Goal: Communication & Community: Answer question/provide support

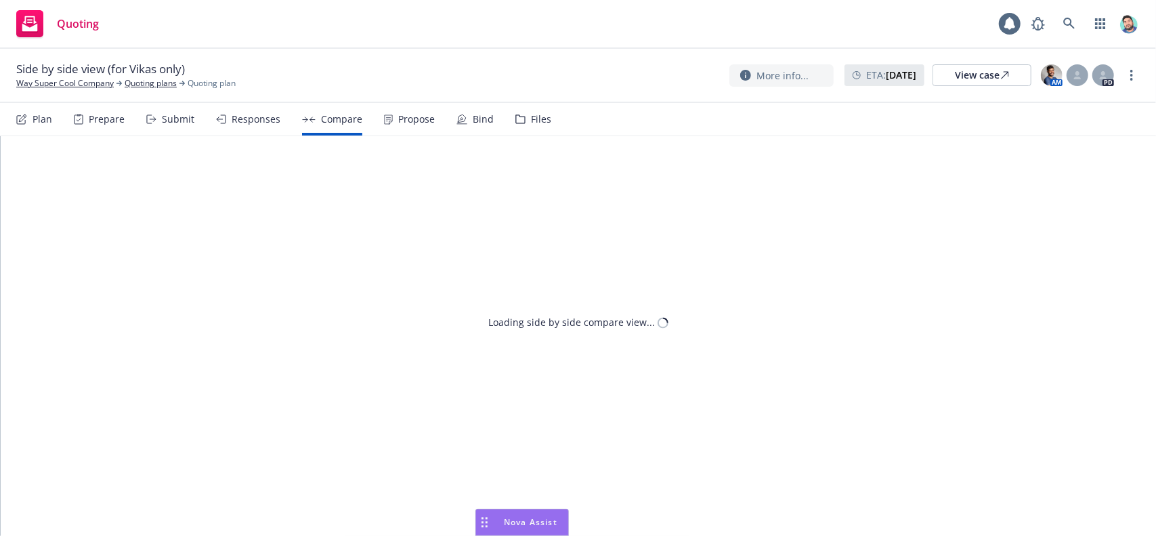
click at [485, 517] on icon "Drag to move" at bounding box center [485, 522] width 6 height 11
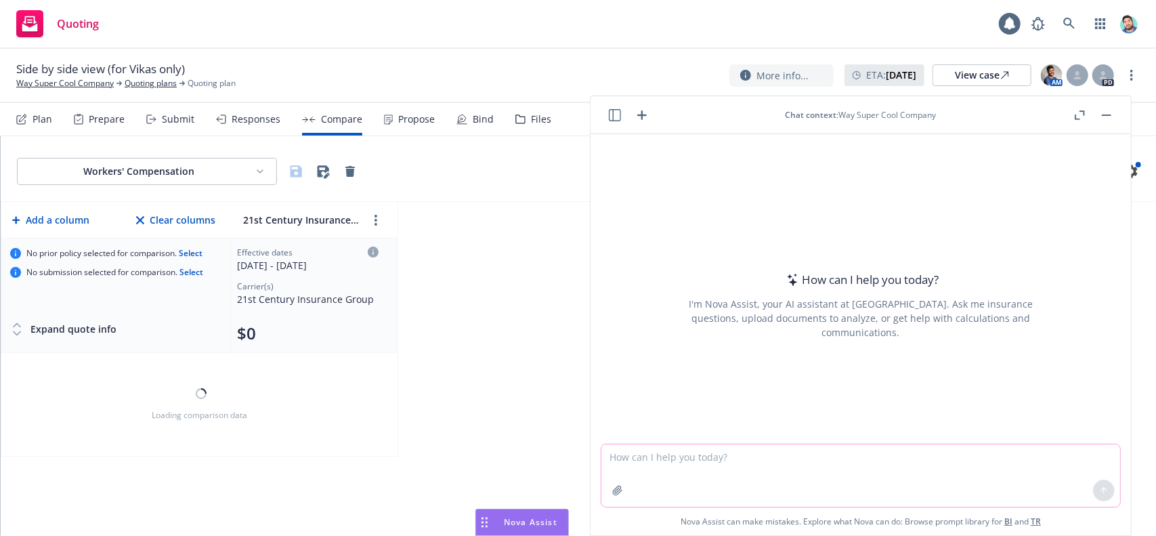
click at [643, 459] on textarea at bounding box center [860, 475] width 519 height 62
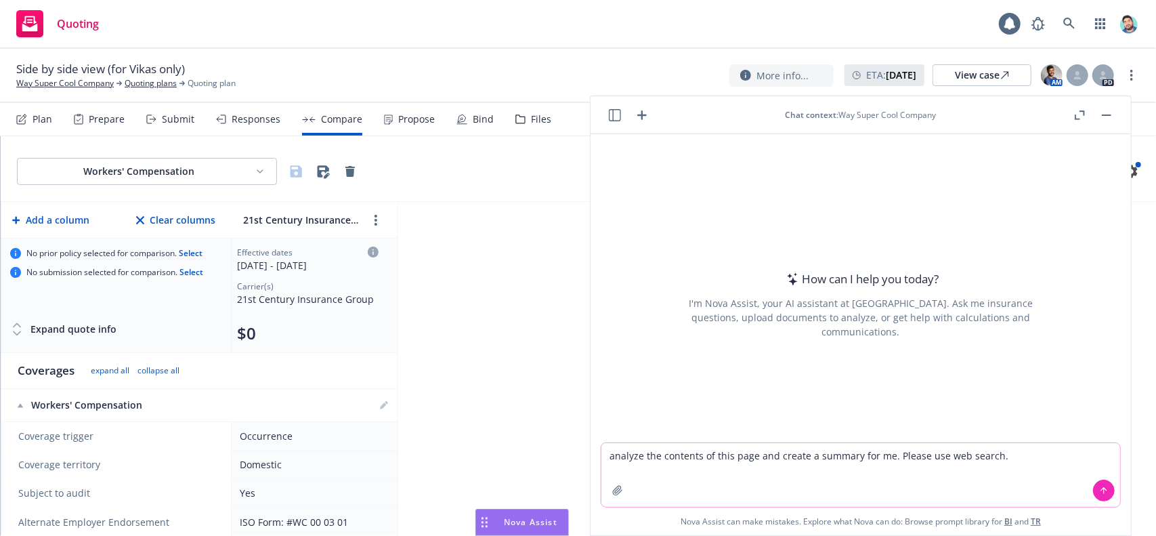
paste textarea "[URL][DOMAIN_NAME]"
type textarea "analyze the contents of this page and create a summary for me. Please use web s…"
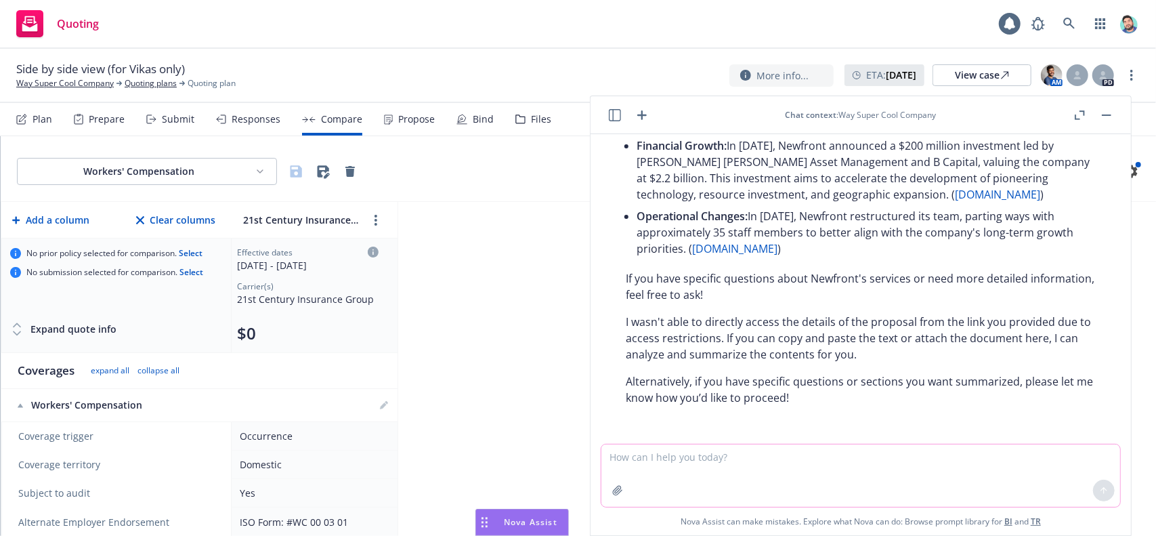
scroll to position [400, 0]
click at [817, 460] on textarea at bounding box center [860, 475] width 519 height 62
type textarea "w"
type textarea "there are no access restrictions for the link i gave you"
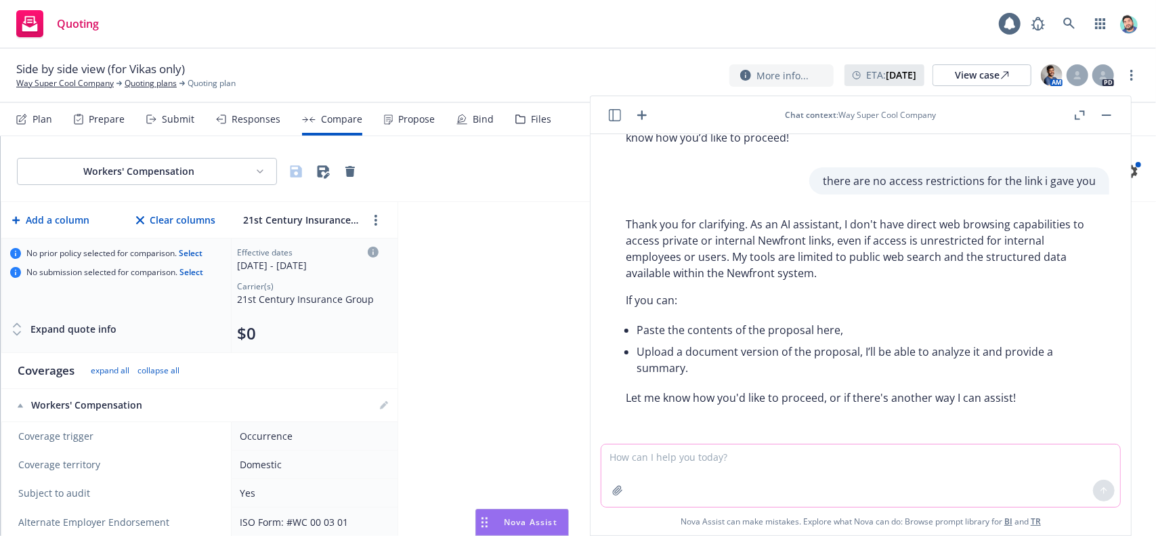
scroll to position [660, 0]
click at [775, 453] on textarea at bounding box center [860, 475] width 519 height 62
click at [614, 116] on icon "button" at bounding box center [615, 115] width 12 height 12
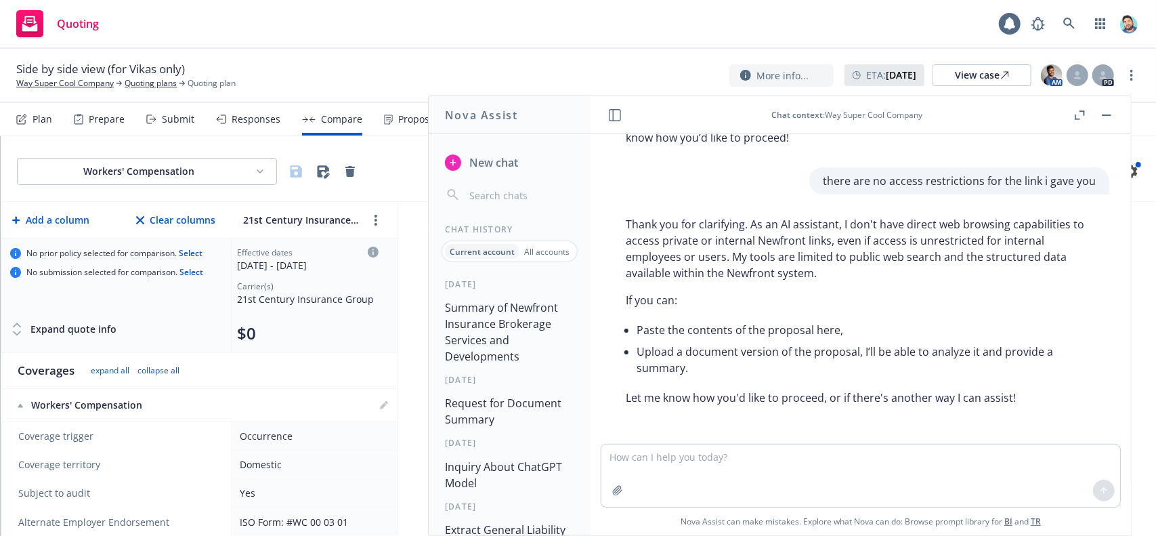
click at [495, 161] on span "New chat" at bounding box center [492, 162] width 51 height 16
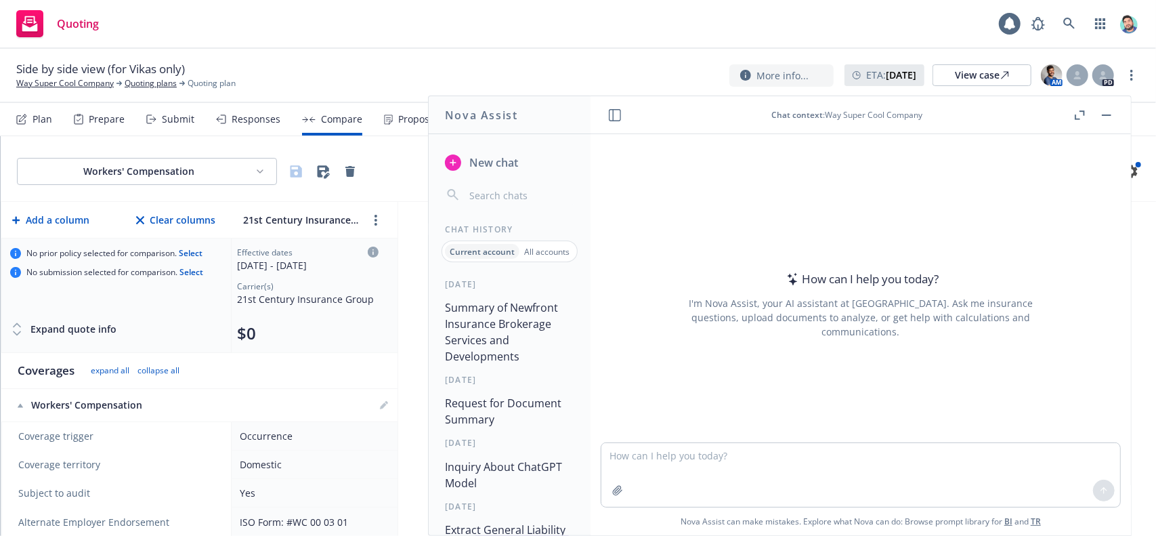
click at [658, 458] on textarea at bounding box center [860, 475] width 519 height 64
type textarea "a"
type textarea "lore ips dol sitametco Adip eli seddo eius tempor inci utlaboree do magn aliqua…"
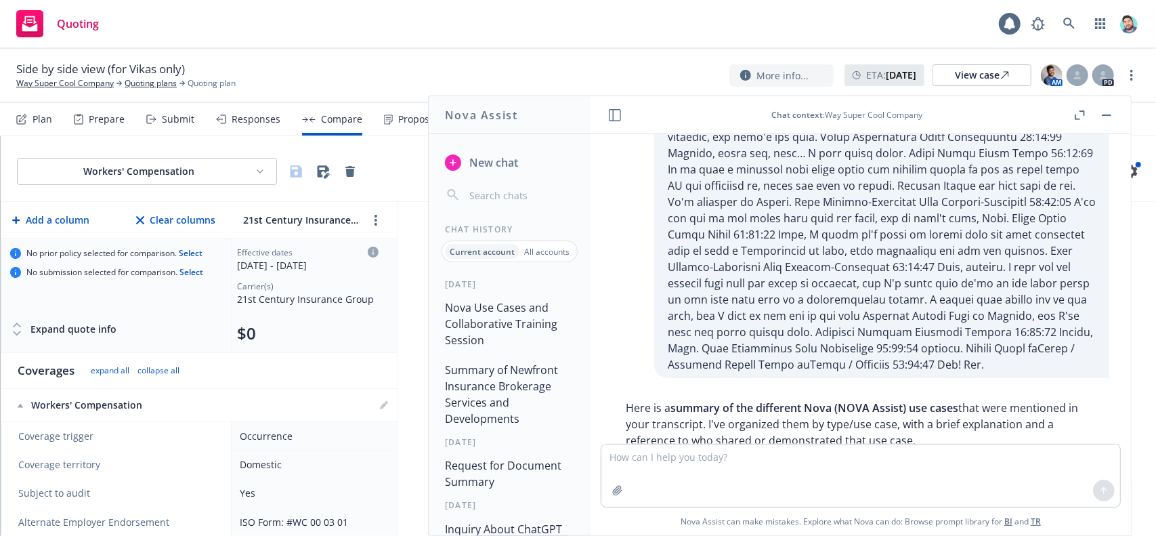
scroll to position [11808, 0]
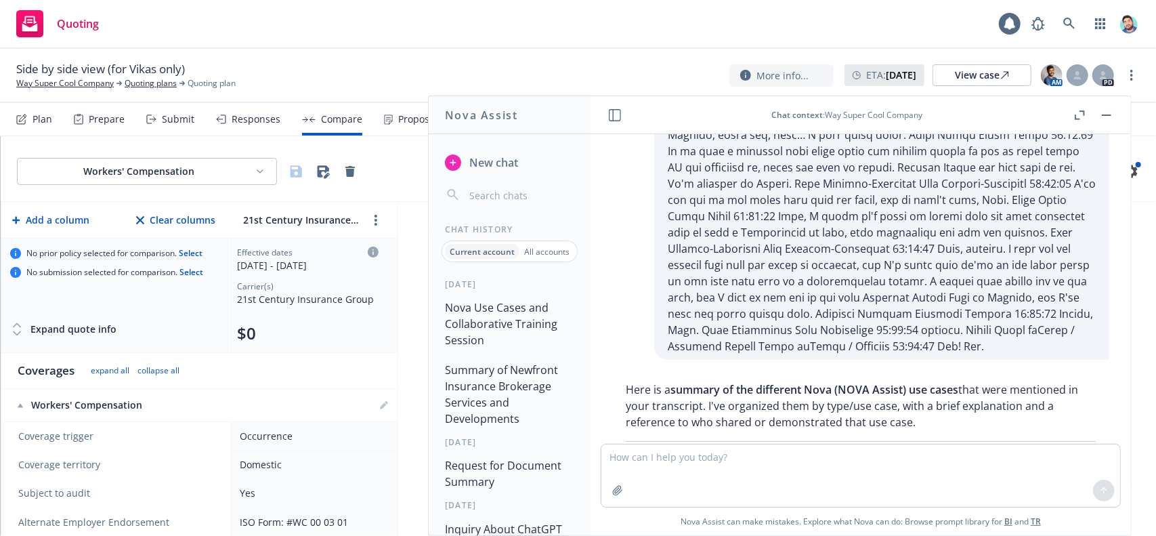
drag, startPoint x: 789, startPoint y: 234, endPoint x: 884, endPoint y: 248, distance: 95.9
click at [895, 498] on li "Writing Prospecting Emails : Drafting customized emails for outreach/prospectin…" at bounding box center [871, 517] width 448 height 38
copy li "Drafting customized emails for outreach/prospecting, e.g., outlining Newfront’s…"
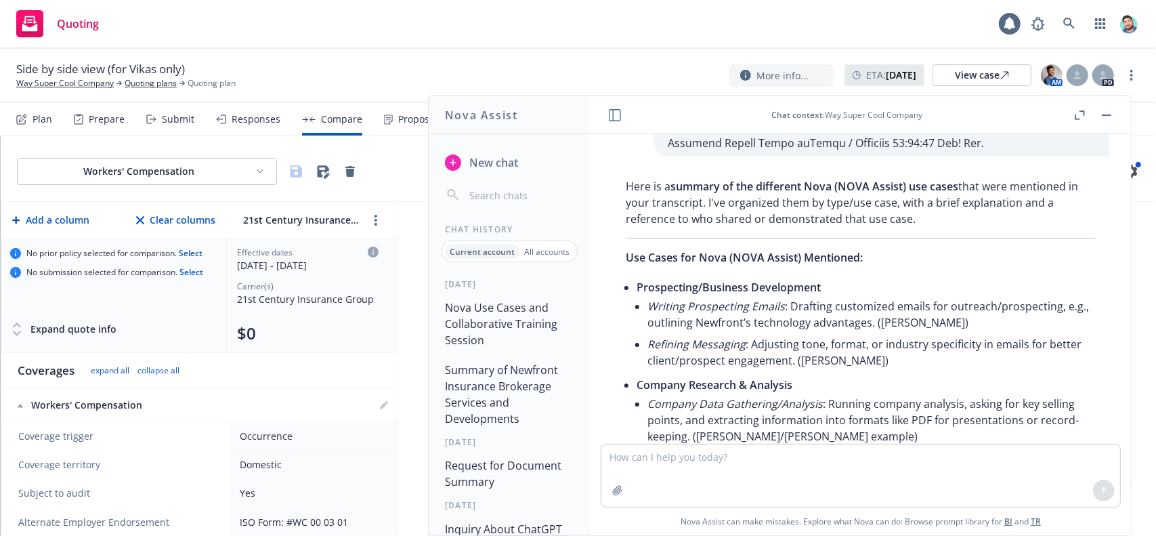
scroll to position [12079, 0]
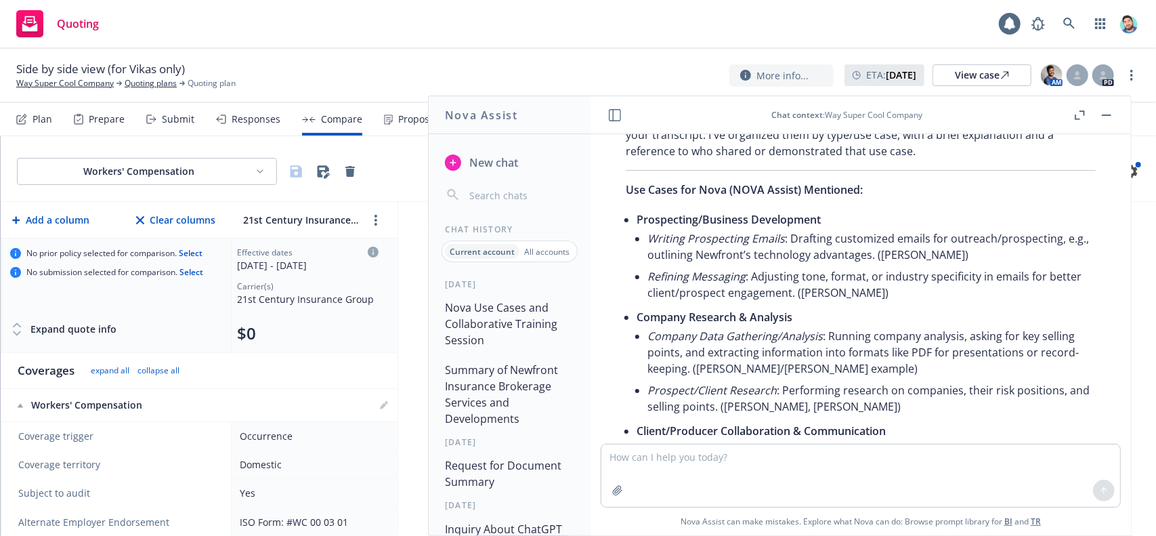
drag, startPoint x: 803, startPoint y: 230, endPoint x: 706, endPoint y: 258, distance: 100.9
click at [706, 493] on li "Minimum Coverage Guidance : Providing clients with minimum insurance requiremen…" at bounding box center [871, 520] width 448 height 54
copy li "Providing clients with minimum insurance requirements or recommendations, tailo…"
drag, startPoint x: 986, startPoint y: 319, endPoint x: 852, endPoint y: 341, distance: 135.8
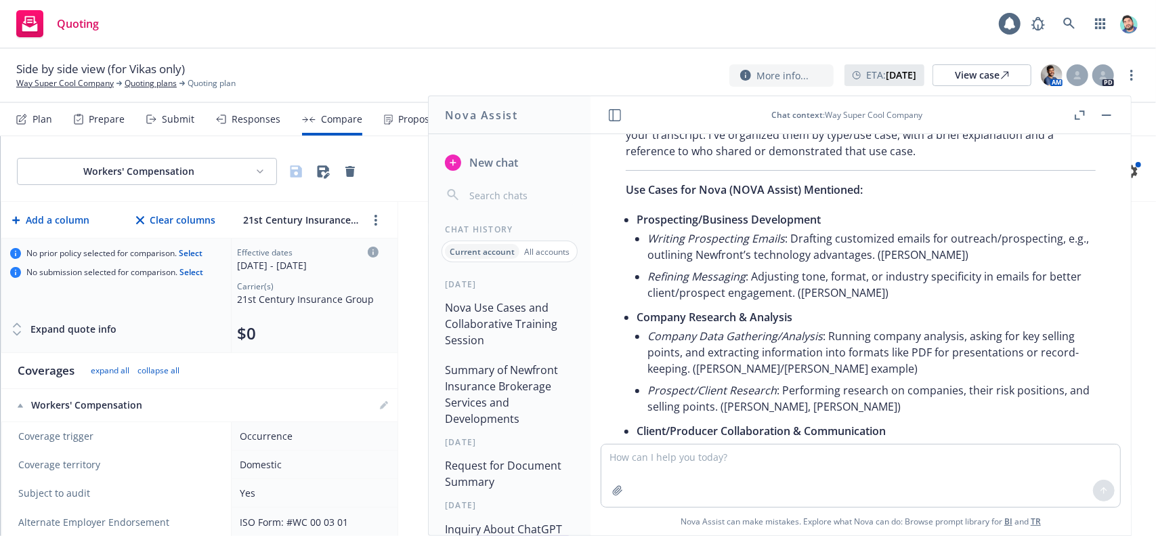
drag, startPoint x: 746, startPoint y: 359, endPoint x: 856, endPoint y: 375, distance: 110.8
copy li "Reviewing public filings for risk factors, financial health, and identifying co…"
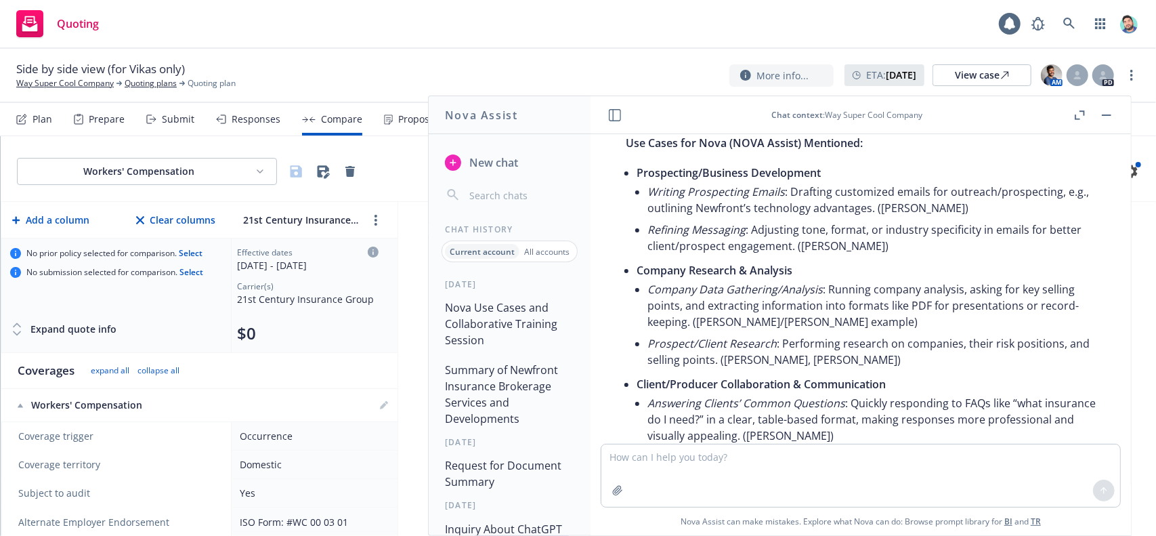
scroll to position [12146, 0]
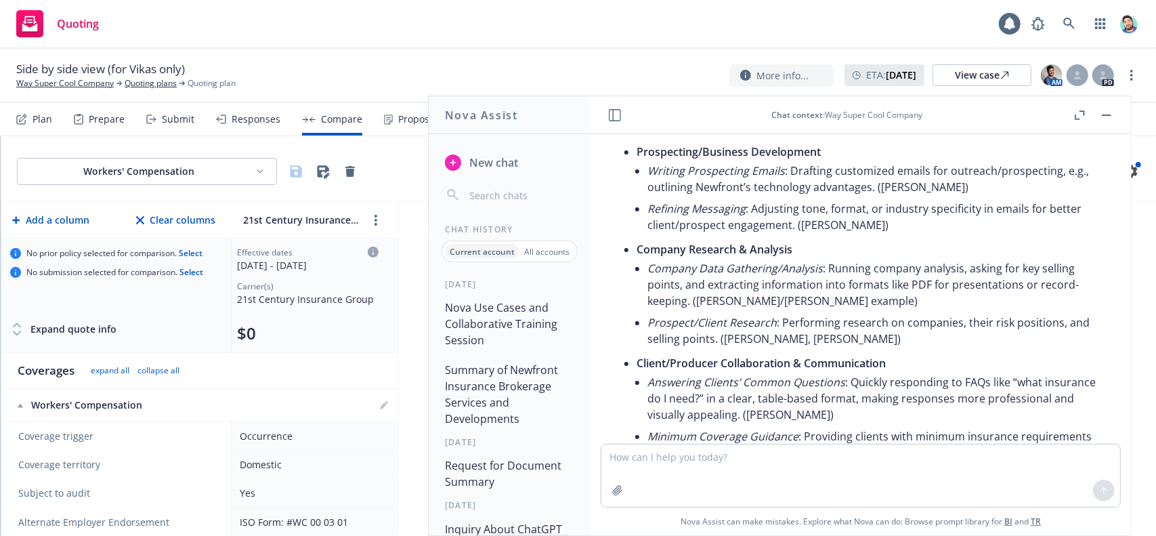
drag, startPoint x: 717, startPoint y: 333, endPoint x: 702, endPoint y: 343, distance: 18.4
drag, startPoint x: 730, startPoint y: 324, endPoint x: 714, endPoint y: 328, distance: 16.1
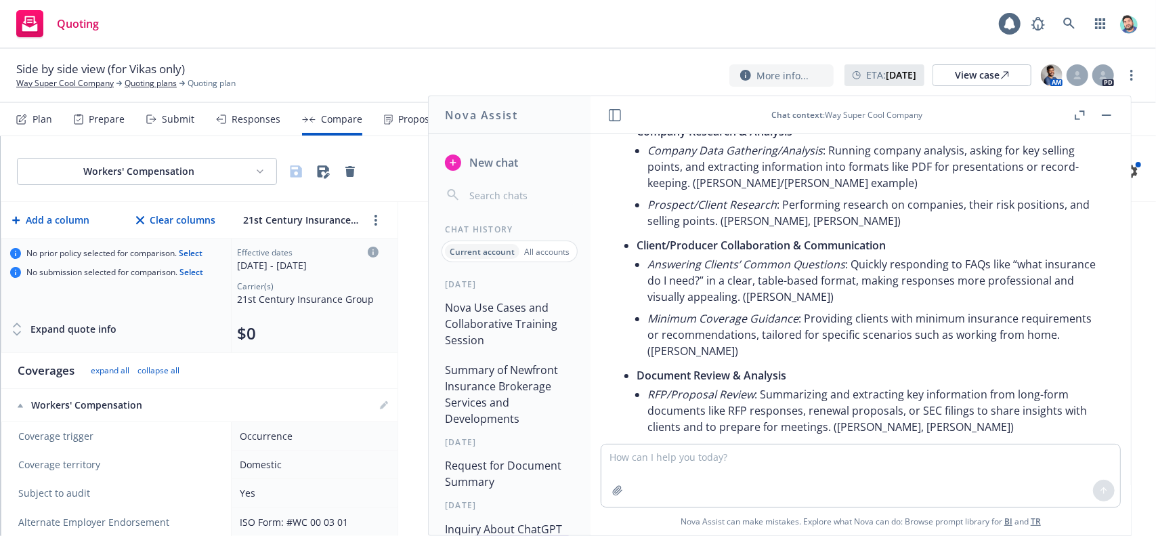
scroll to position [12282, 0]
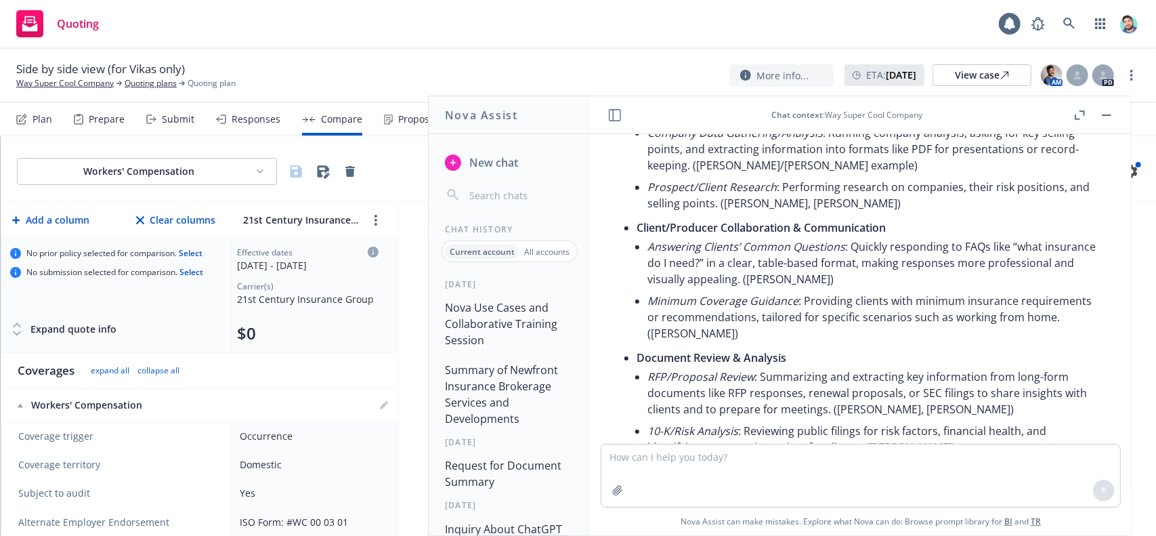
drag, startPoint x: 759, startPoint y: 307, endPoint x: 811, endPoint y: 341, distance: 62.5
drag, startPoint x: 755, startPoint y: 307, endPoint x: 704, endPoint y: 342, distance: 61.8
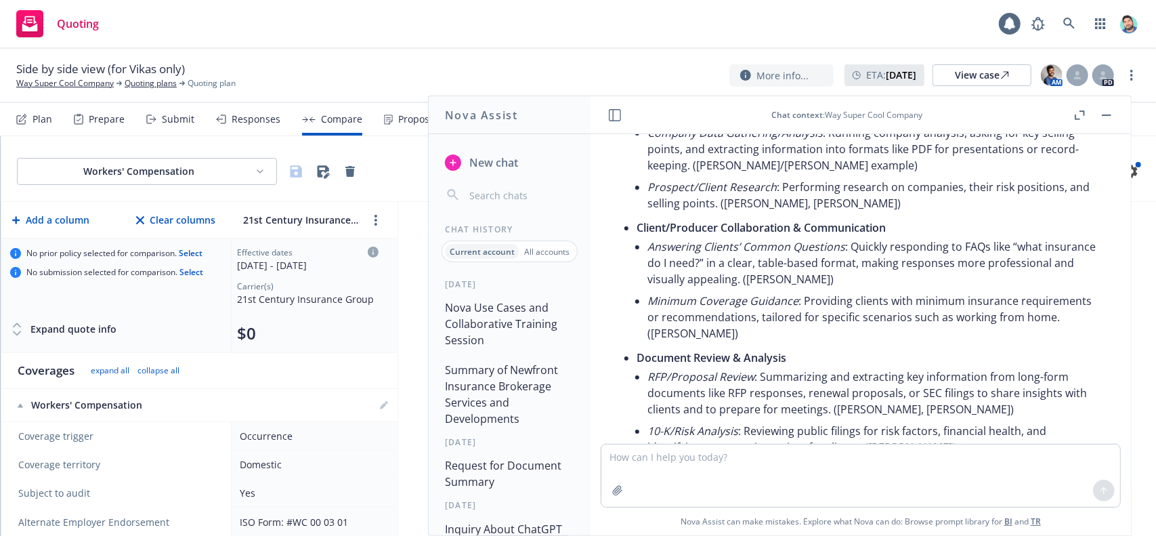
drag, startPoint x: 756, startPoint y: 309, endPoint x: 761, endPoint y: 316, distance: 9.2
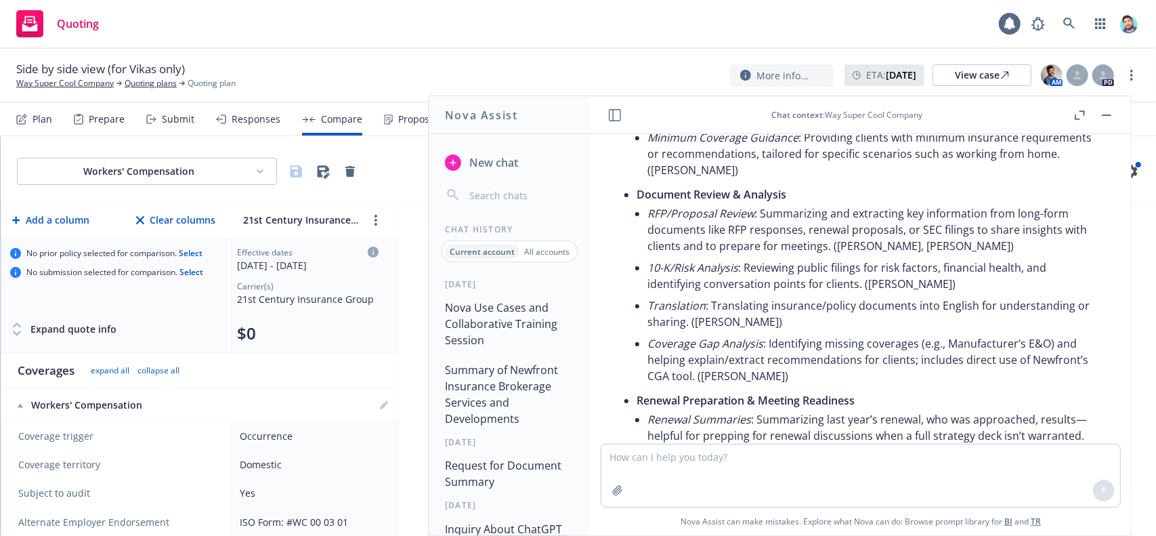
scroll to position [12350, 0]
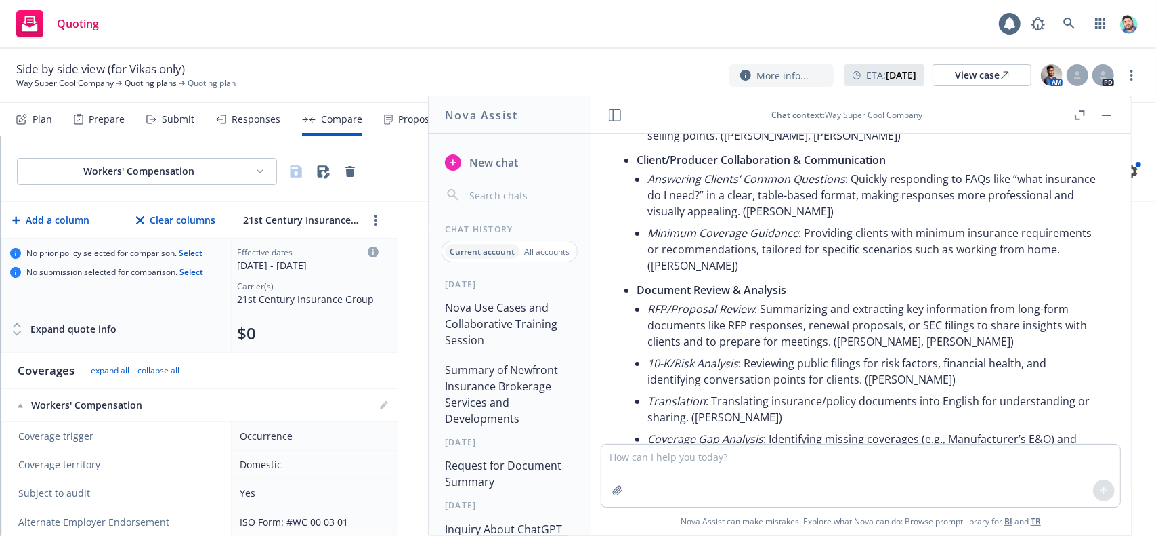
drag, startPoint x: 759, startPoint y: 238, endPoint x: 909, endPoint y: 305, distance: 164.6
copy ul "ummarizing last year’s renewal, who was approached, results—helpful for preppin…"
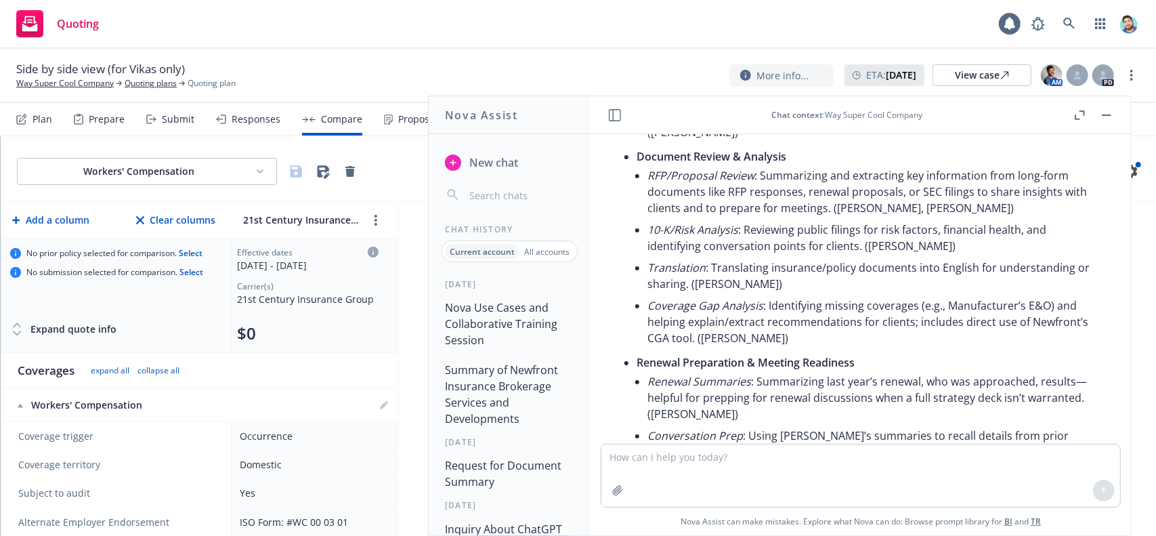
scroll to position [12485, 0]
drag, startPoint x: 790, startPoint y: 274, endPoint x: 995, endPoint y: 279, distance: 205.3
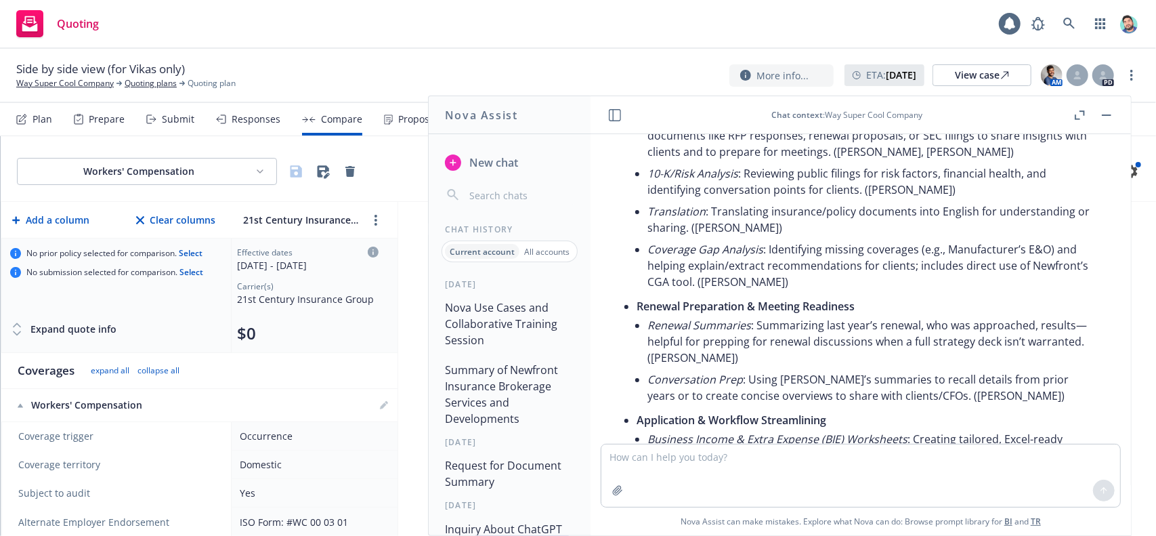
scroll to position [12620, 0]
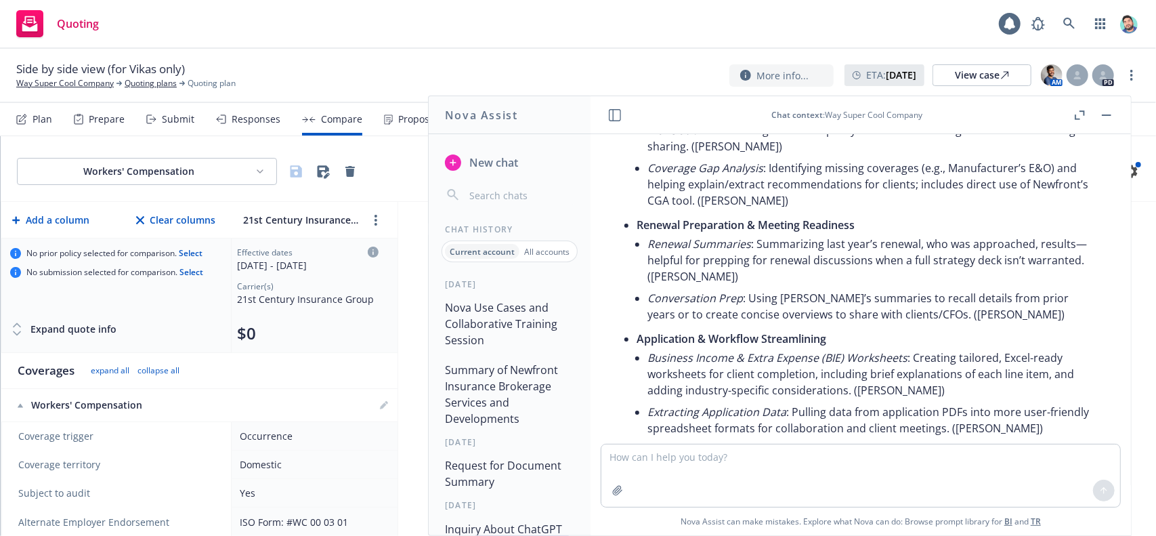
drag, startPoint x: 793, startPoint y: 194, endPoint x: 794, endPoint y: 227, distance: 32.5
click at [794, 461] on li "Lender/Compliance Review : Comparing insurance proposals against lender ([PERSO…" at bounding box center [871, 496] width 448 height 70
click at [791, 461] on li "Lender/Compliance Review : Comparing insurance proposals against lender ([PERSO…" at bounding box center [871, 496] width 448 height 70
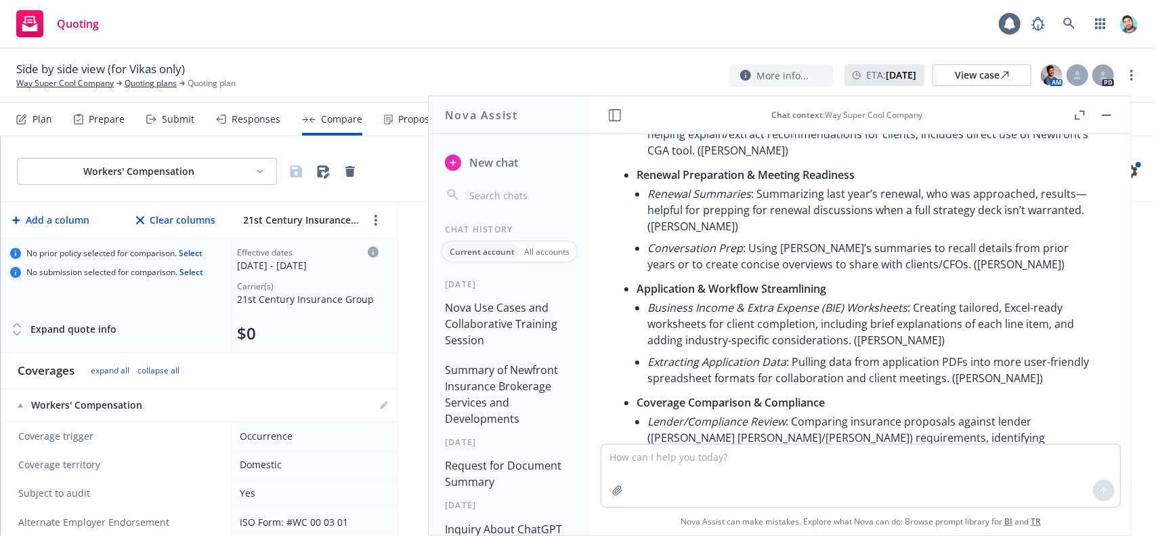
scroll to position [12688, 0]
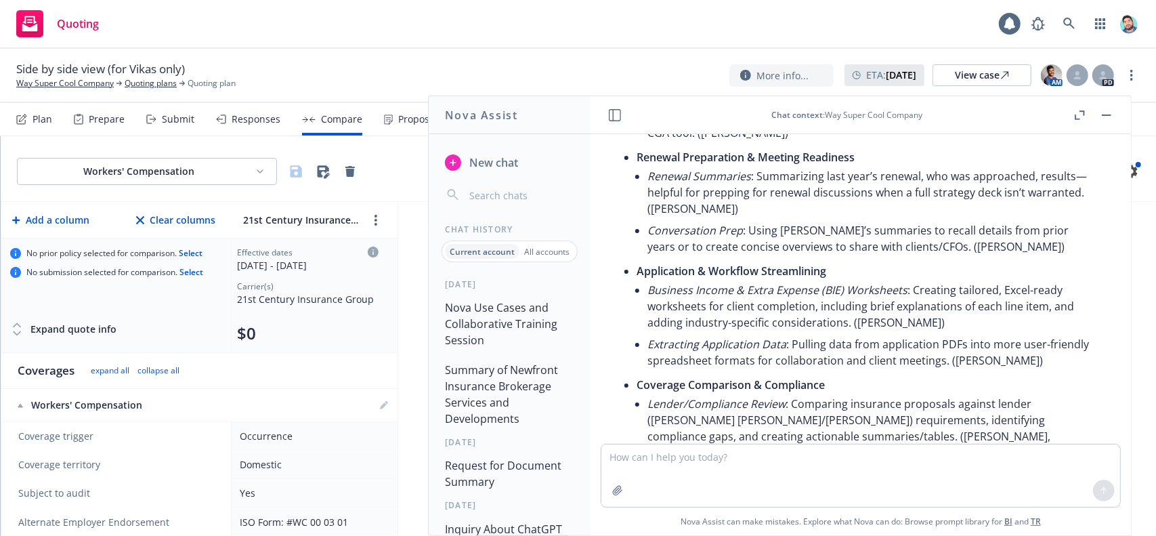
drag, startPoint x: 738, startPoint y: 291, endPoint x: 920, endPoint y: 296, distance: 182.3
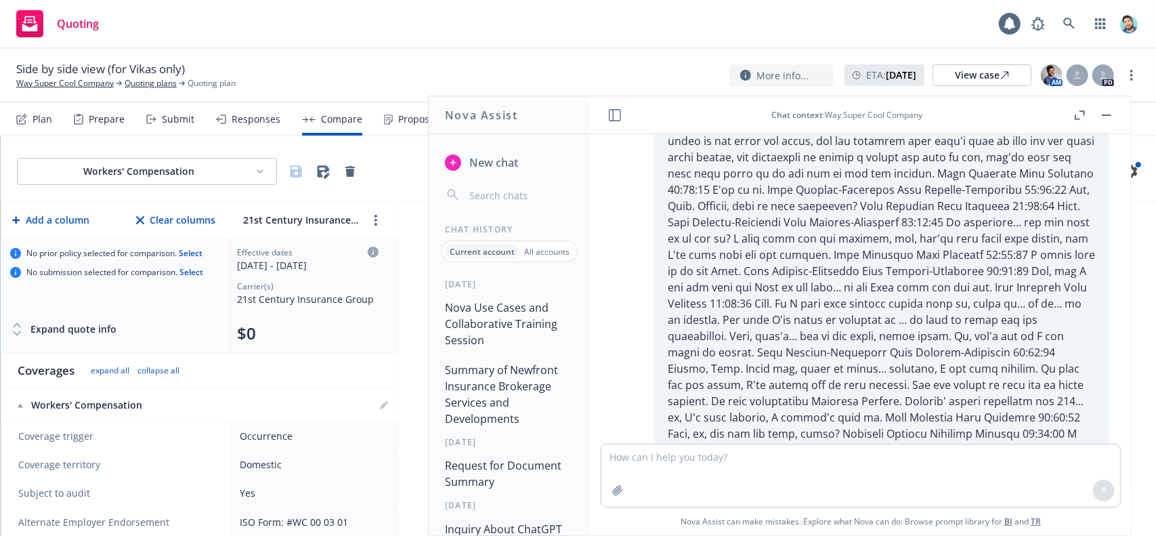
scroll to position [0, 0]
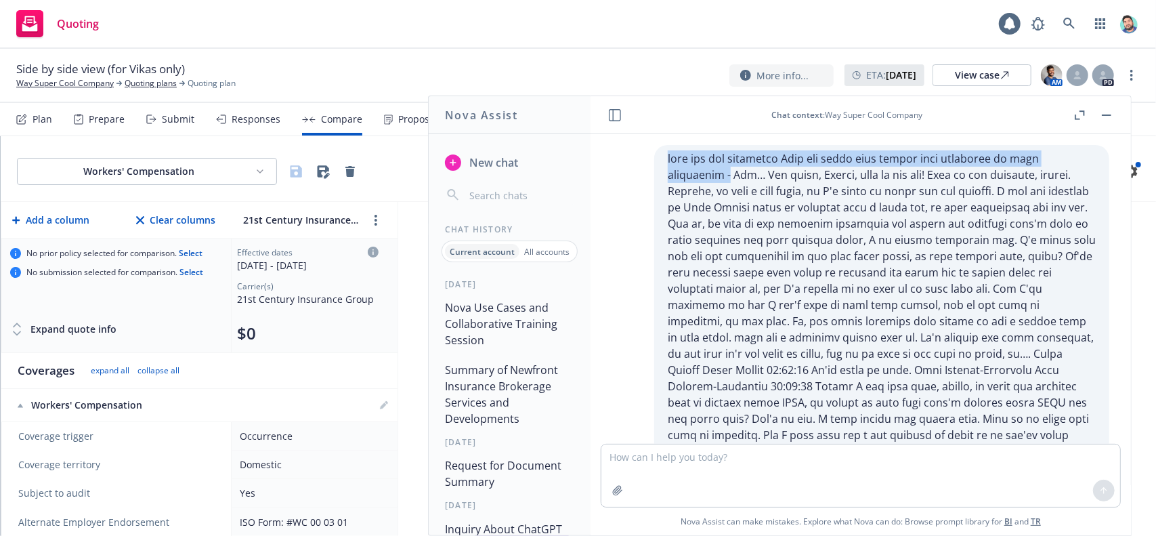
drag, startPoint x: 645, startPoint y: 159, endPoint x: 1077, endPoint y: 156, distance: 432.1
copy p "what are the different Nova use cases that people have mentioned in this transc…"
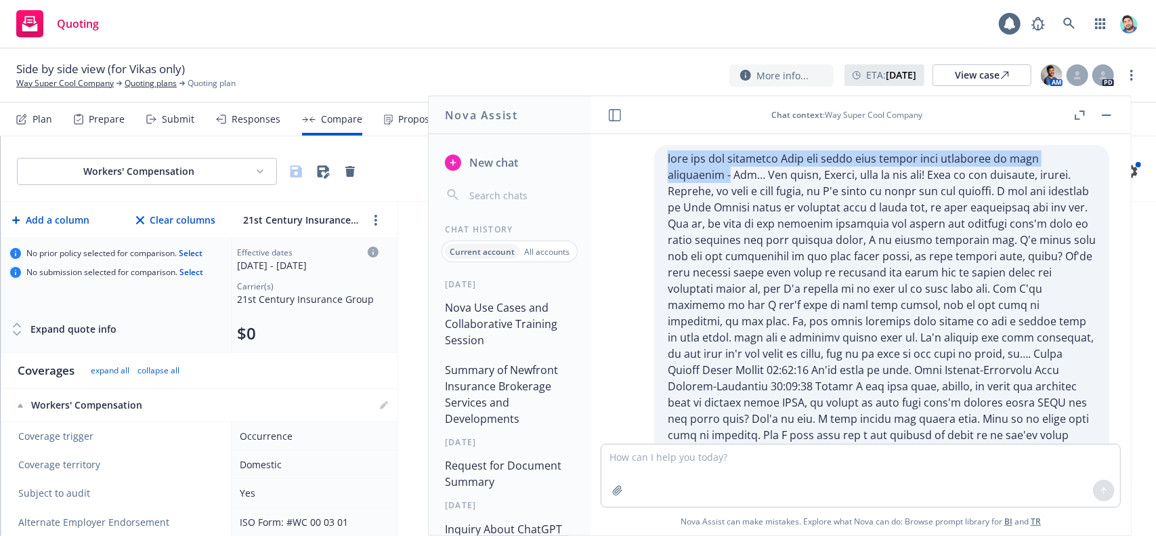
drag, startPoint x: 648, startPoint y: 160, endPoint x: 1078, endPoint y: 162, distance: 430.1
copy p "what are the different Nova use cases that people have mentioned in this transc…"
click at [486, 162] on span "New chat" at bounding box center [492, 162] width 51 height 16
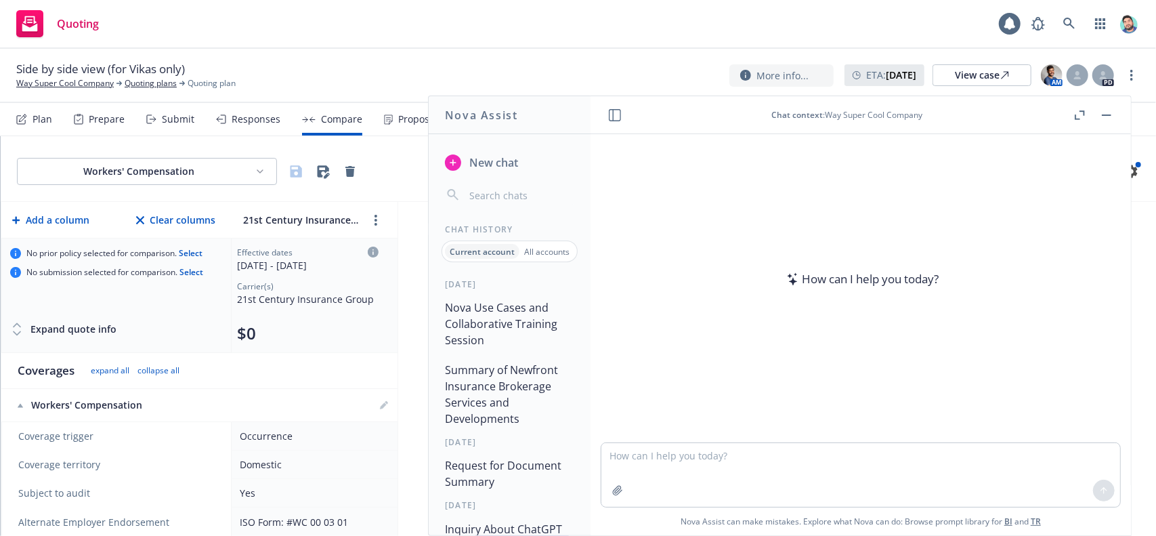
click at [724, 463] on textarea at bounding box center [860, 475] width 519 height 64
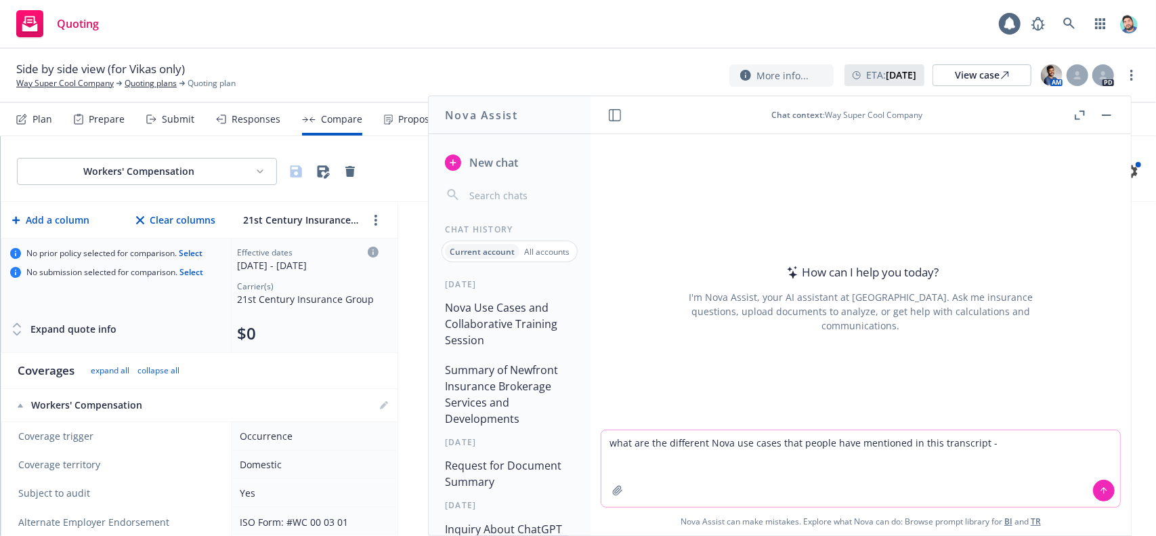
paste textarea "Using it. I know what I've been doing, but I I'd like to see what hear, what ot…"
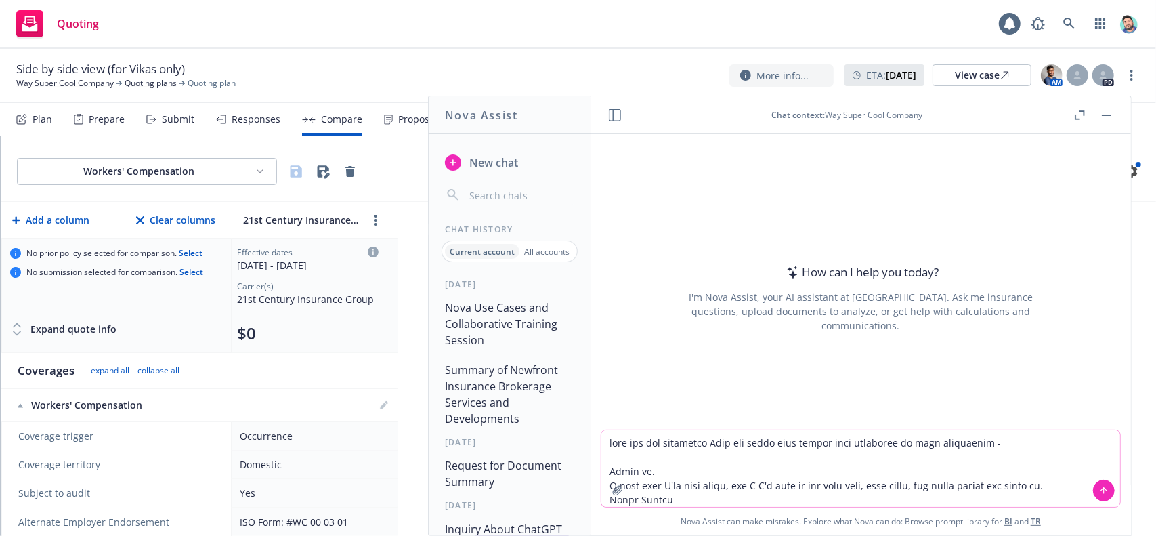
scroll to position [1, 0]
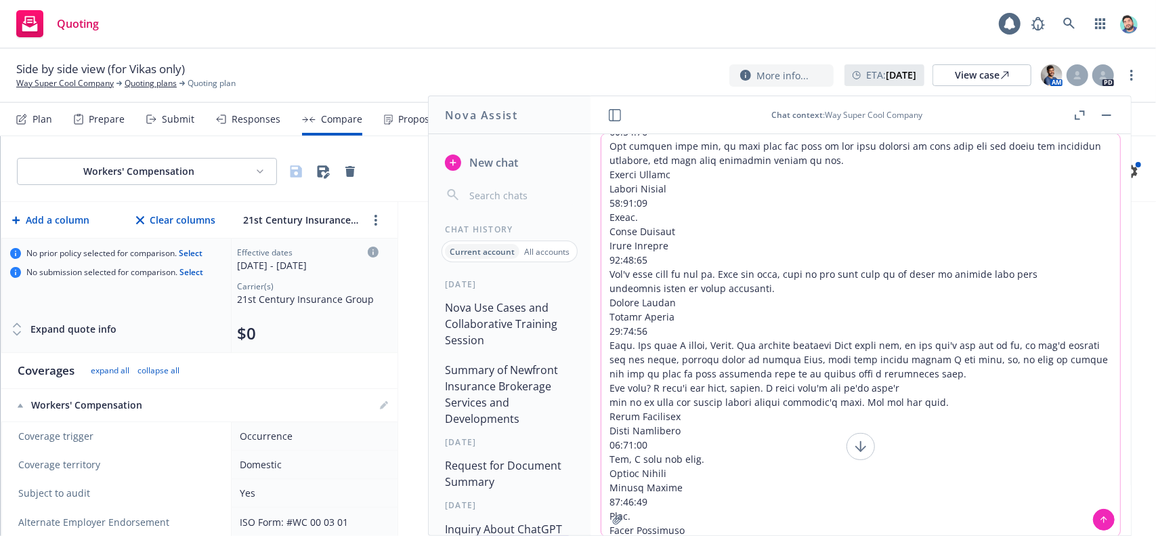
type textarea "what are the different Nova use cases that people have mentioned in this transc…"
click at [1099, 517] on icon at bounding box center [1103, 519] width 9 height 9
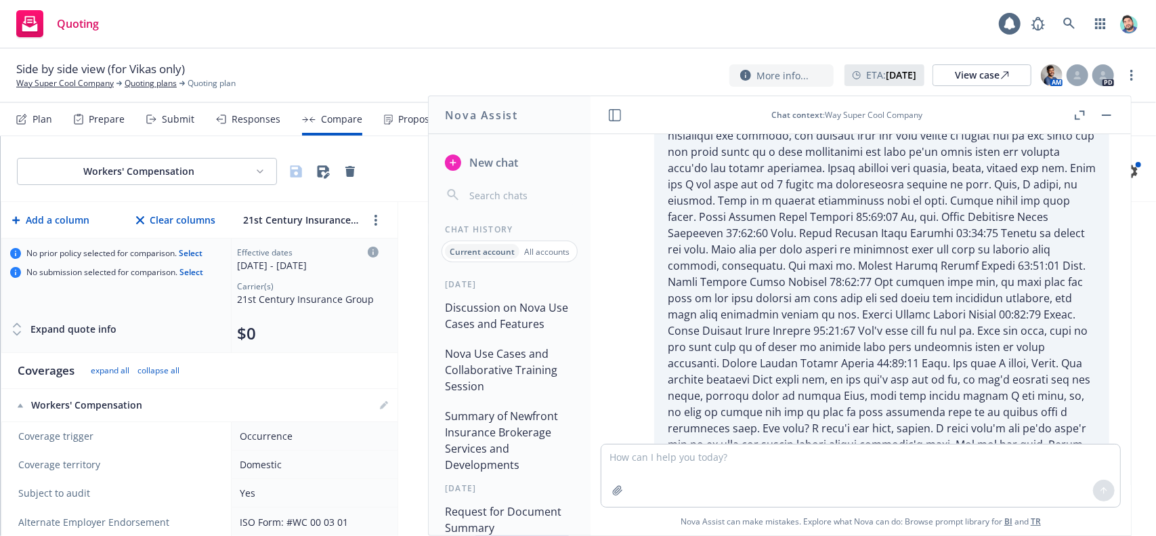
scroll to position [12032, 0]
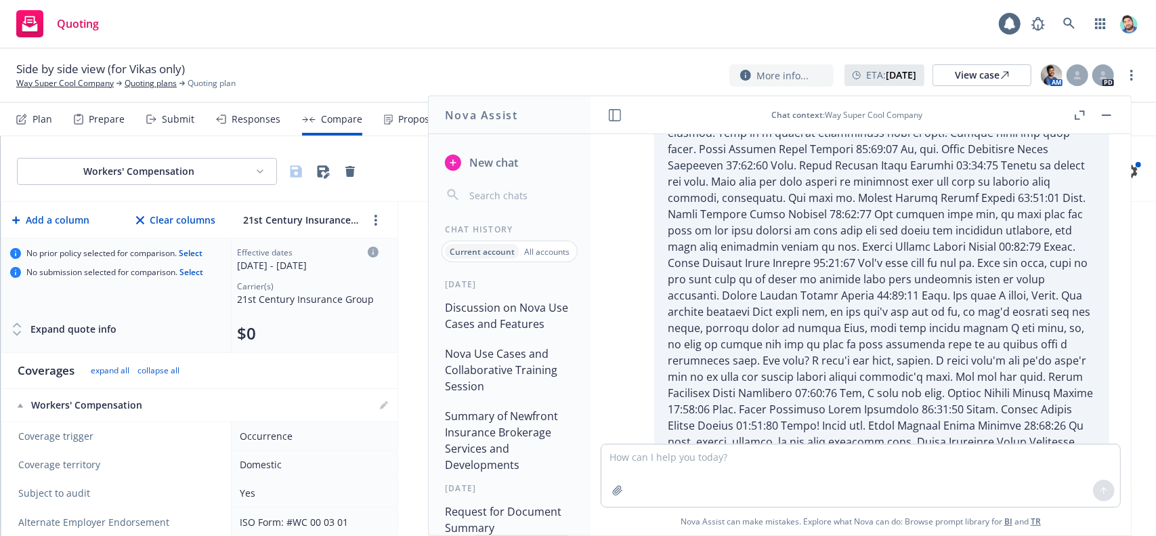
drag, startPoint x: 649, startPoint y: 295, endPoint x: 1021, endPoint y: 295, distance: 371.8
copy li "Calculating specific dates (e.g., “120 days prior to expiration” for renewals)."
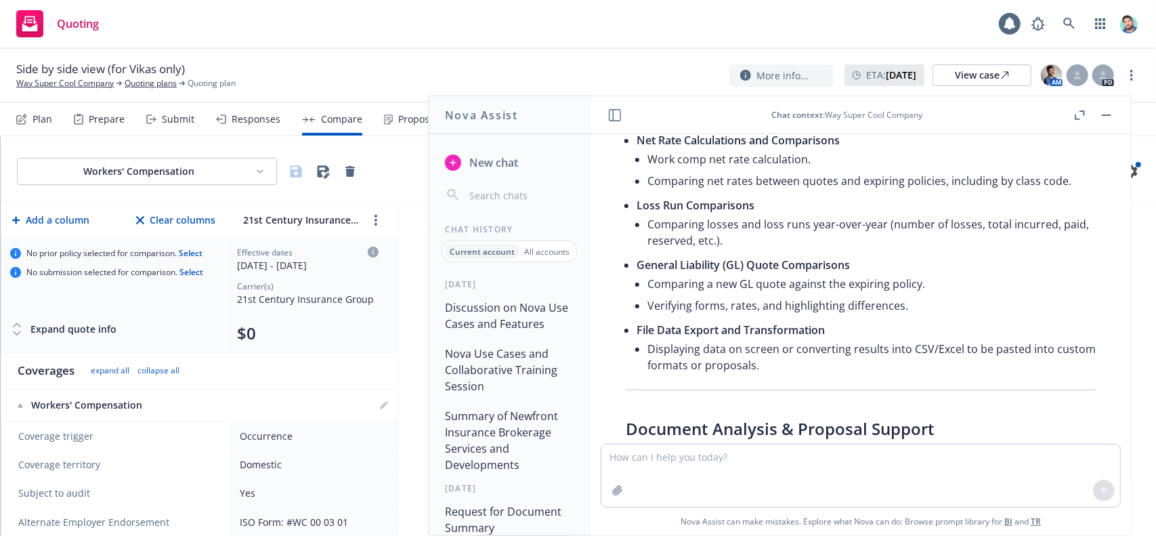
scroll to position [12574, 0]
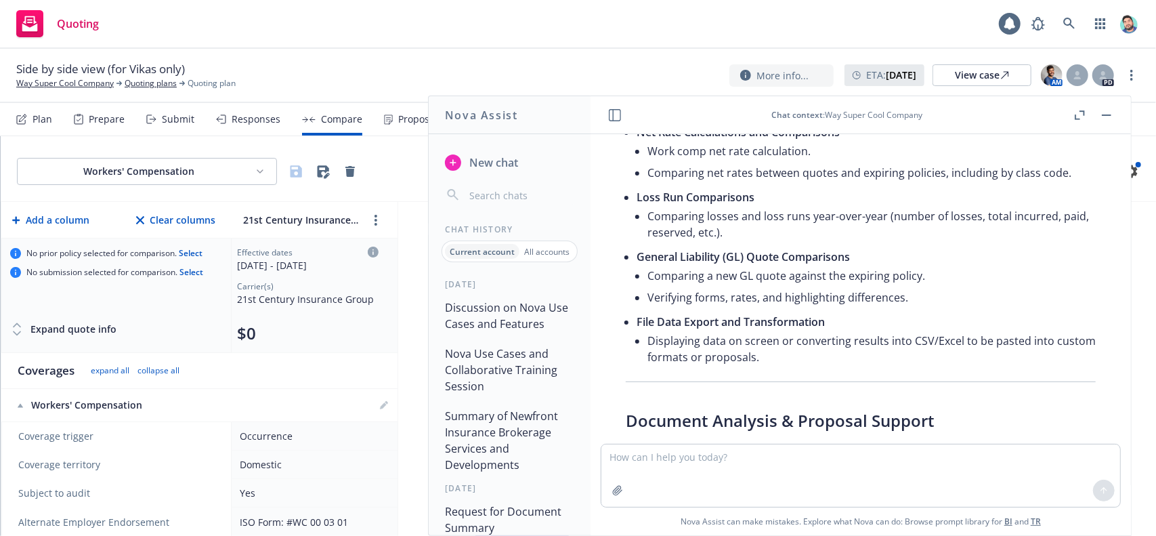
drag, startPoint x: 649, startPoint y: 242, endPoint x: 1047, endPoint y: 244, distance: 398.2
copy li "Identifying changes in forms and exclusions between years or between carriers."
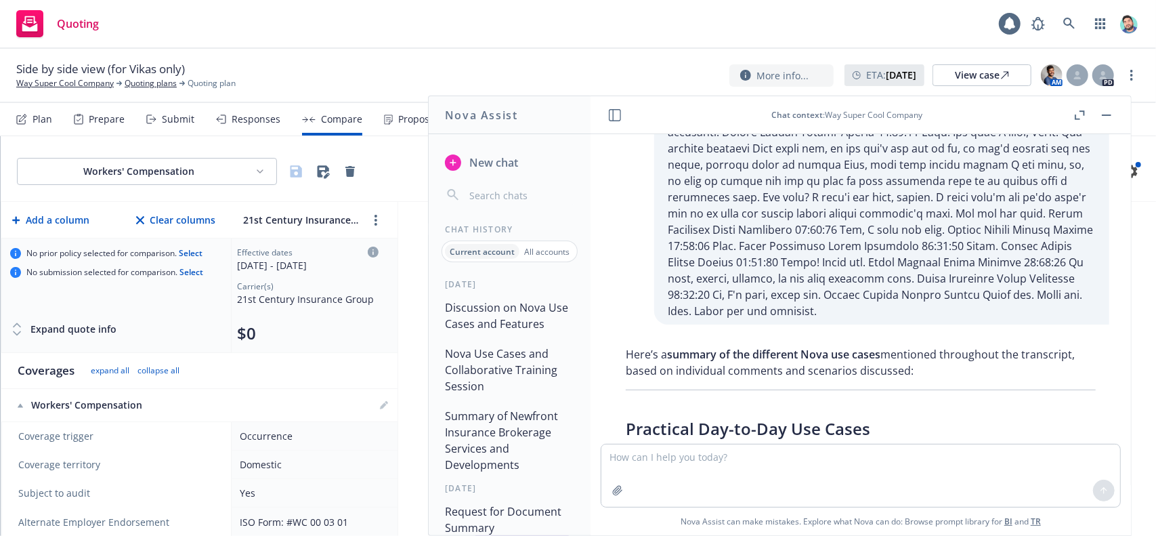
scroll to position [12167, 0]
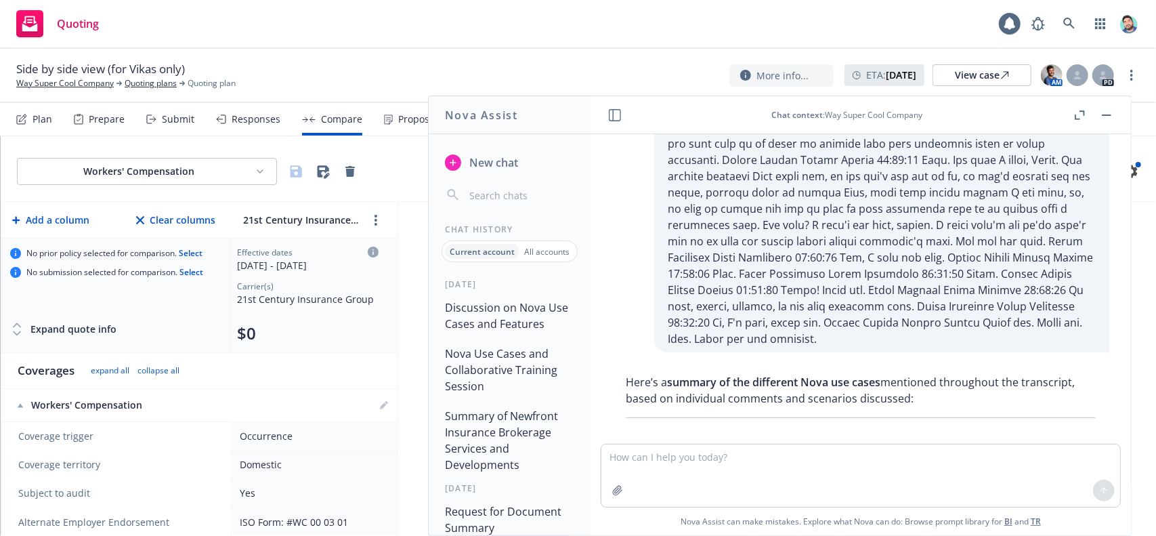
drag, startPoint x: 652, startPoint y: 267, endPoint x: 788, endPoint y: 284, distance: 137.8
drag, startPoint x: 687, startPoint y: 269, endPoint x: 756, endPoint y: 278, distance: 69.1
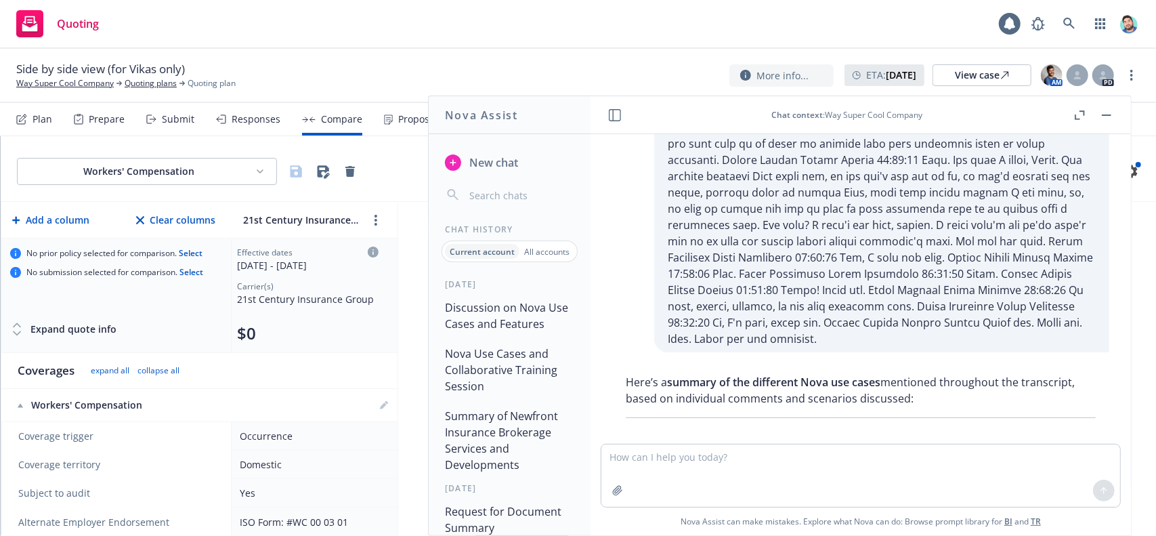
copy li "Comparing losses and loss runs year-over-year (number of losses, total incurred…"
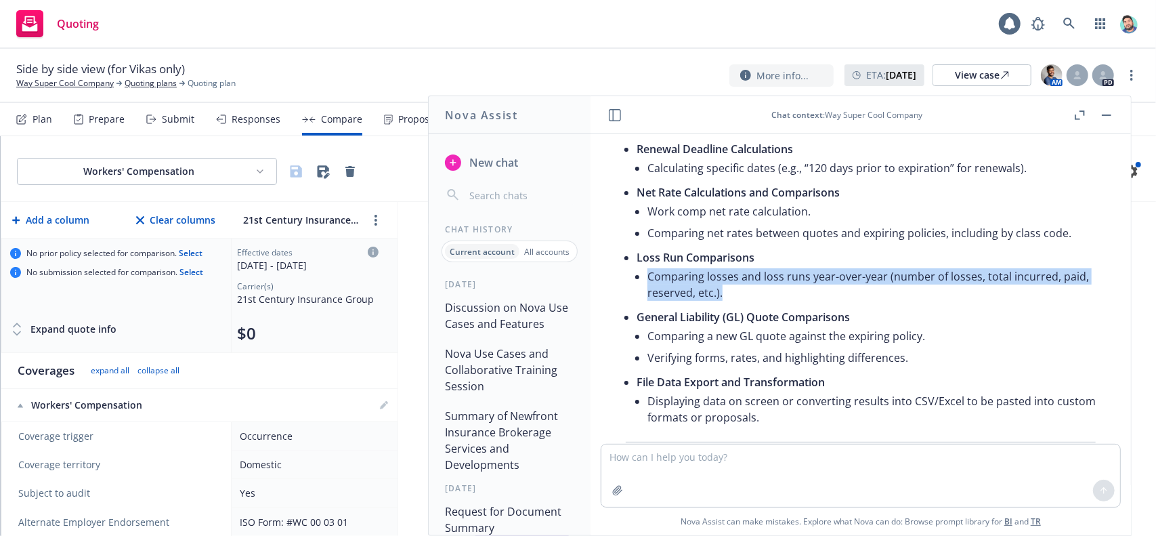
scroll to position [12574, 0]
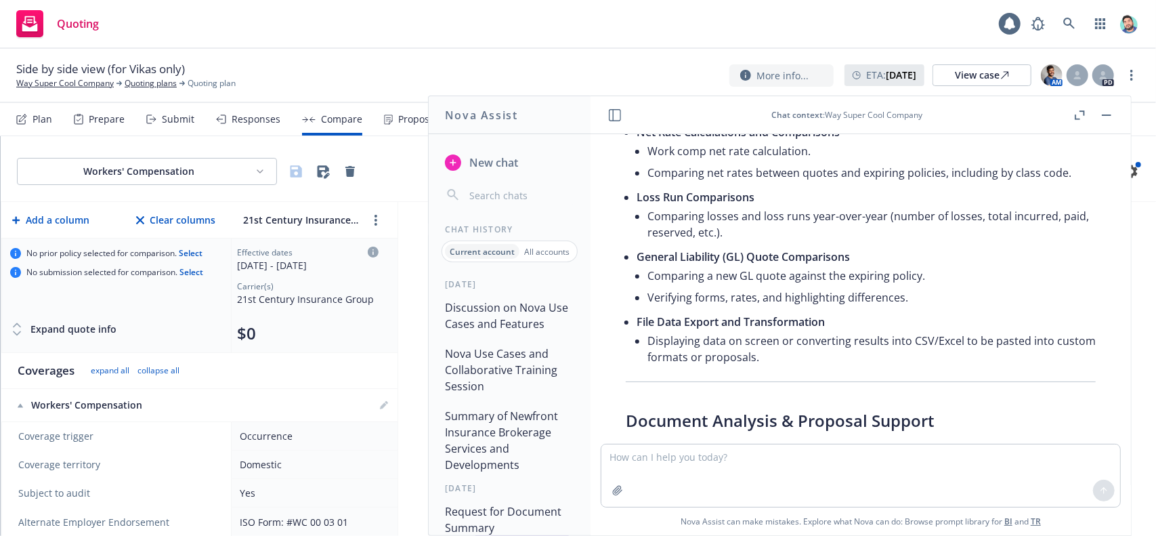
drag, startPoint x: 649, startPoint y: 246, endPoint x: 735, endPoint y: 282, distance: 93.2
drag, startPoint x: 647, startPoint y: 247, endPoint x: 1050, endPoint y: 251, distance: 403.0
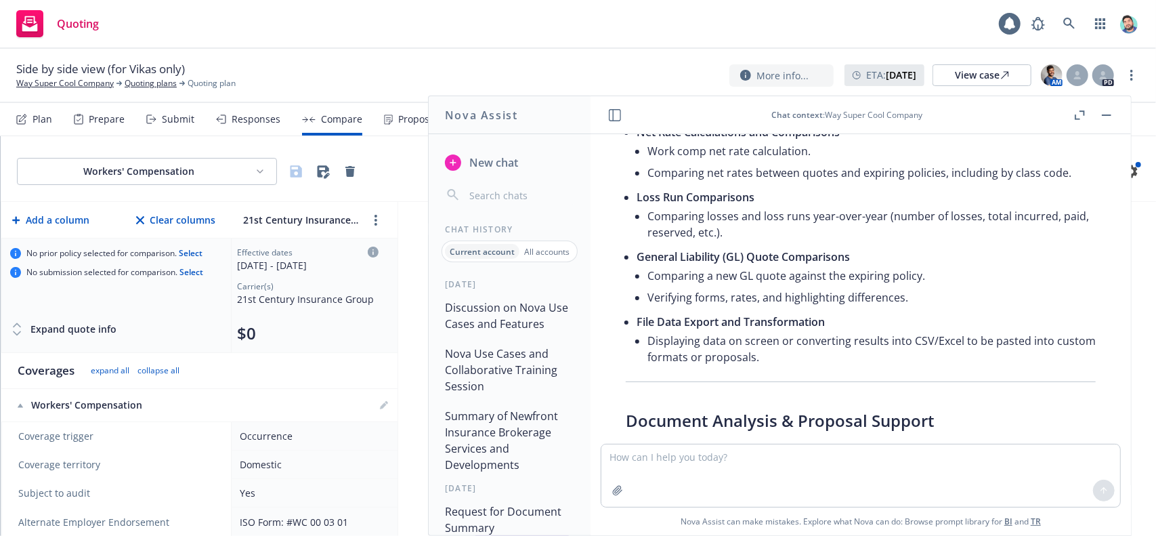
copy li "Identifying changes in forms and exclusions between years or between carriers."
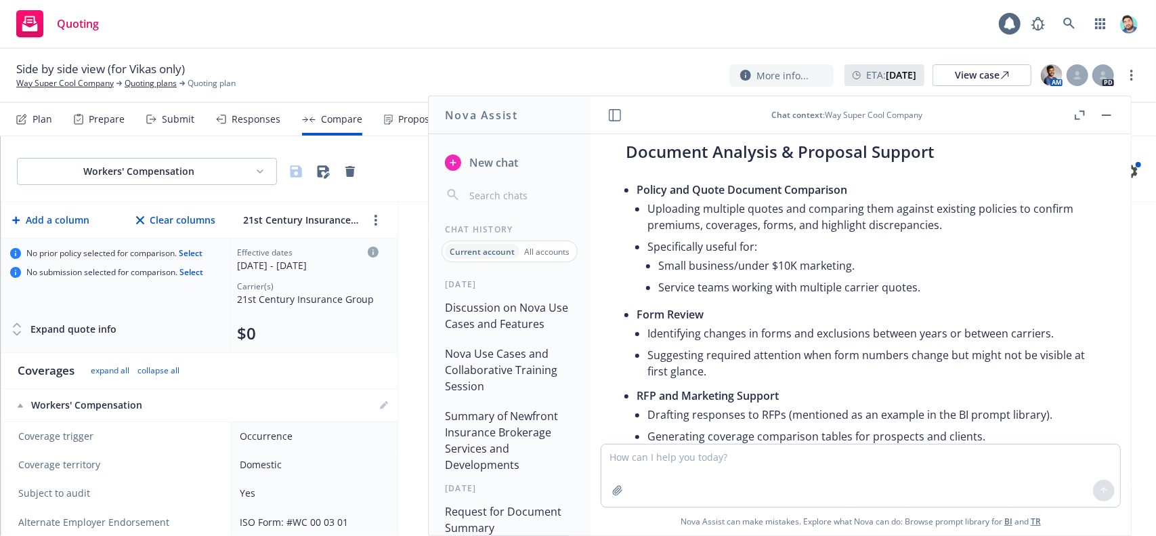
scroll to position [12845, 0]
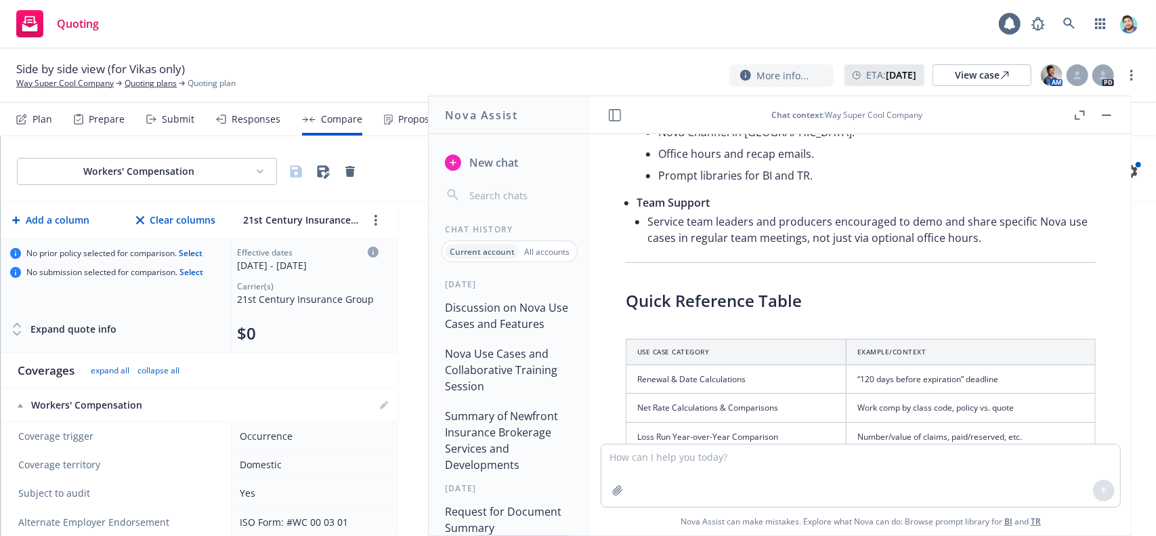
scroll to position [14064, 0]
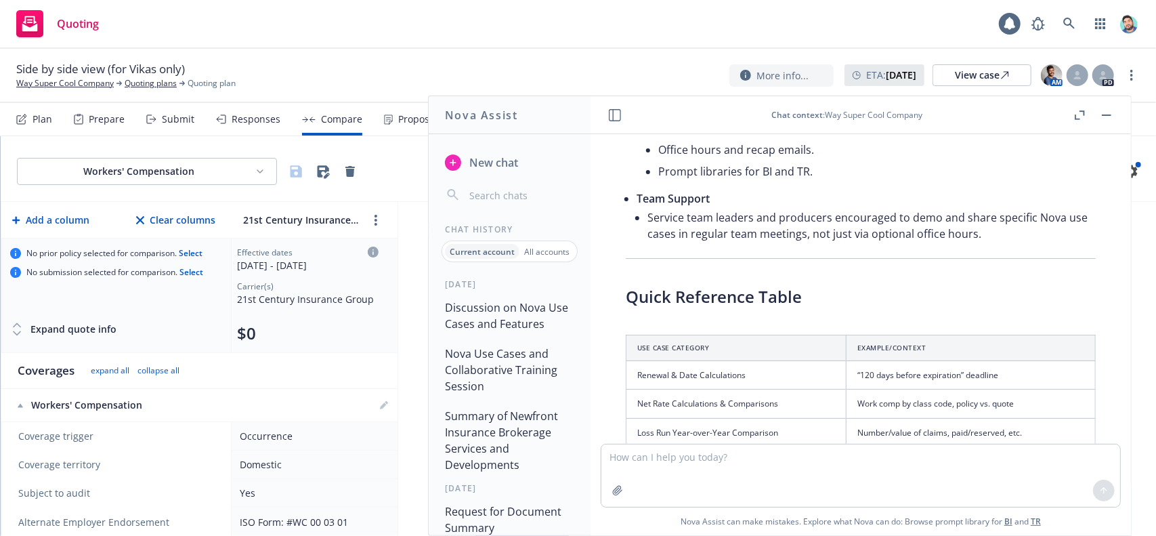
click at [1108, 114] on rect "button" at bounding box center [1106, 114] width 9 height 1
